Goal: Task Accomplishment & Management: Manage account settings

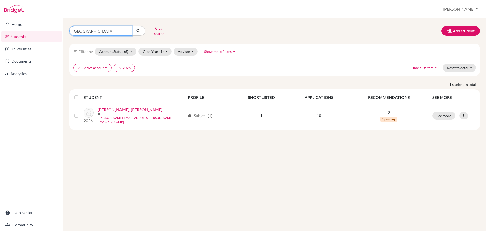
click at [100, 31] on input "Segovia" at bounding box center [100, 31] width 63 height 10
type input "S"
type input "Ernesto"
click button "submit" at bounding box center [138, 31] width 13 height 10
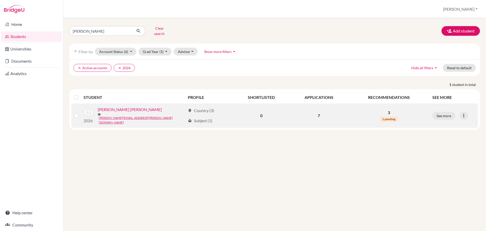
click at [110, 109] on link "[PERSON_NAME] [PERSON_NAME]" at bounding box center [130, 109] width 64 height 6
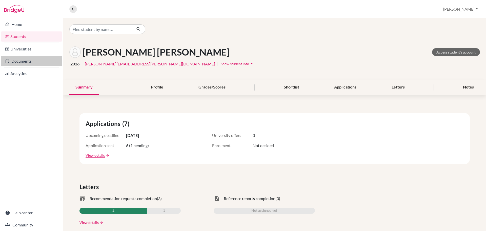
click at [21, 62] on link "Documents" at bounding box center [31, 61] width 61 height 10
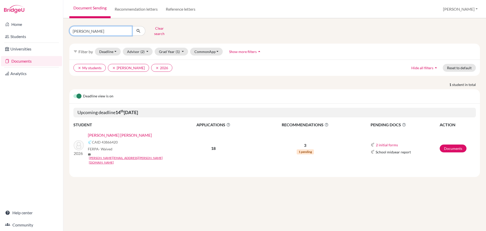
click at [113, 31] on input "Novoa" at bounding box center [100, 31] width 63 height 10
type input "Ernesto"
click button "submit" at bounding box center [138, 31] width 13 height 10
click at [453, 144] on link "Documents" at bounding box center [453, 148] width 27 height 8
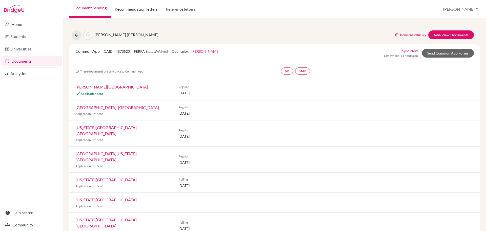
click at [137, 9] on link "Recommendation letters" at bounding box center [136, 9] width 51 height 18
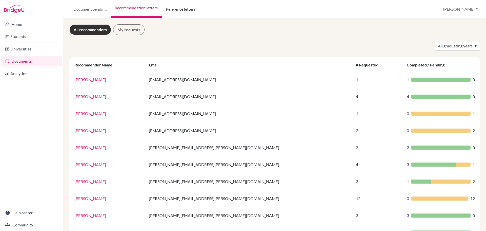
click at [182, 11] on link "Reference letters" at bounding box center [181, 9] width 38 height 18
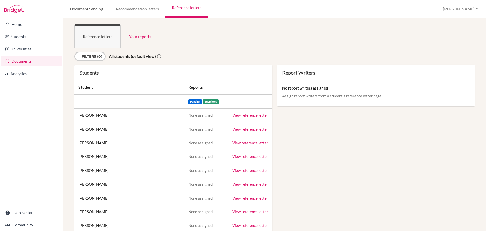
click at [82, 10] on link "Document Sending" at bounding box center [86, 9] width 46 height 18
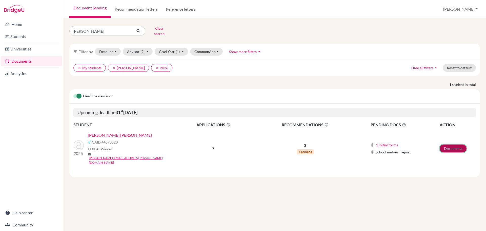
click at [451, 144] on link "Documents" at bounding box center [453, 148] width 27 height 8
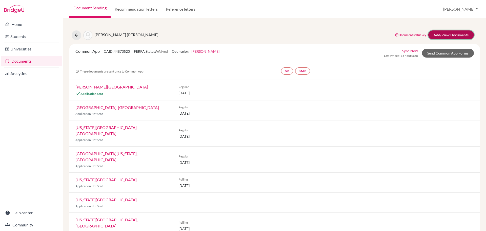
click at [446, 34] on link "Add/View Documents" at bounding box center [451, 34] width 46 height 9
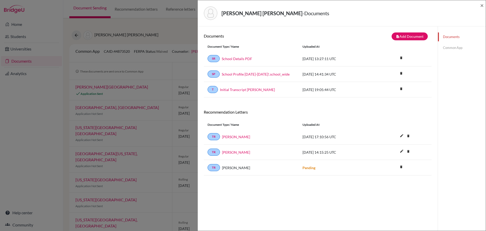
click at [161, 125] on div "Silva Saca, Ernesto - Documents × Documents note_add Add Document Document type…" at bounding box center [243, 115] width 486 height 231
click at [482, 4] on span "×" at bounding box center [482, 5] width 4 height 7
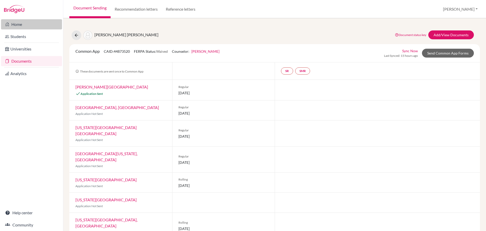
click at [21, 25] on link "Home" at bounding box center [31, 24] width 61 height 10
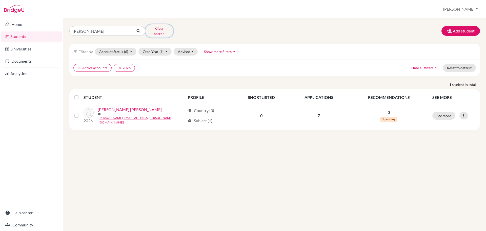
click at [155, 29] on button "Clear search" at bounding box center [159, 30] width 28 height 13
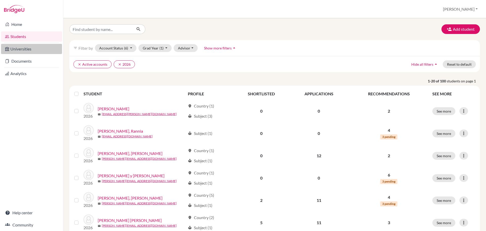
click at [22, 53] on link "Universities" at bounding box center [31, 49] width 61 height 10
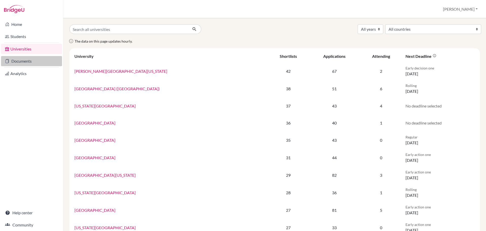
click at [17, 62] on link "Documents" at bounding box center [31, 61] width 61 height 10
